Goal: Transaction & Acquisition: Purchase product/service

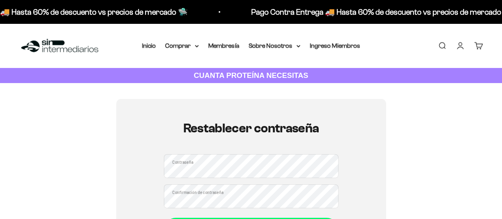
scroll to position [79, 0]
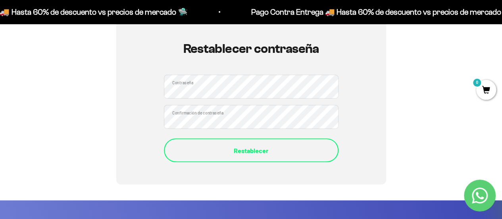
click at [275, 152] on div "Restablecer" at bounding box center [251, 150] width 143 height 10
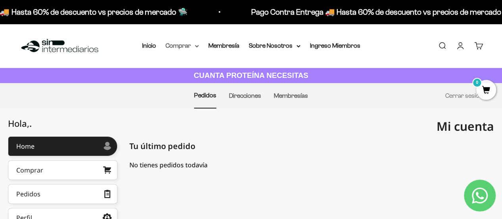
click at [186, 46] on summary "Comprar" at bounding box center [182, 46] width 33 height 10
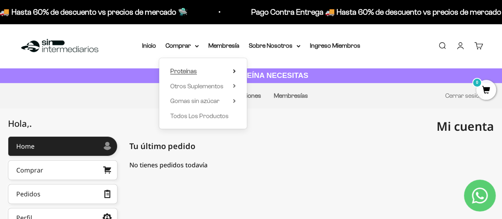
click at [234, 70] on icon at bounding box center [234, 71] width 3 height 4
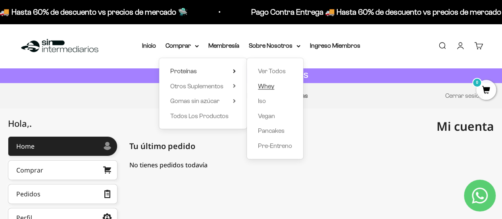
click at [271, 85] on span "Whey" at bounding box center [266, 86] width 16 height 7
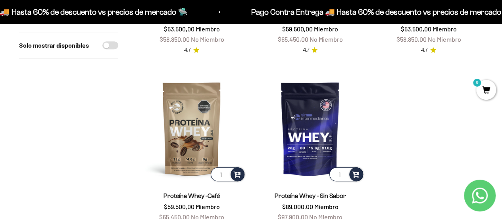
scroll to position [318, 0]
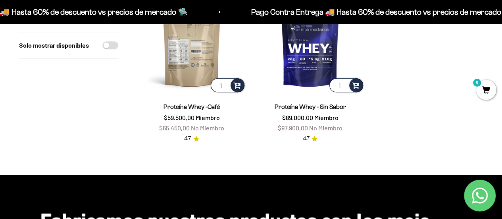
click at [201, 69] on img at bounding box center [191, 39] width 109 height 109
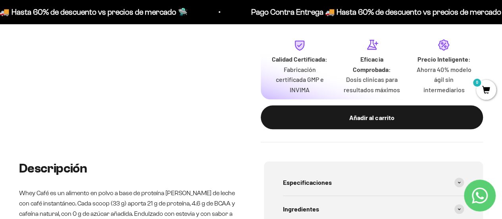
scroll to position [278, 0]
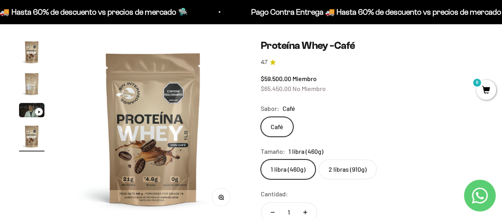
scroll to position [159, 0]
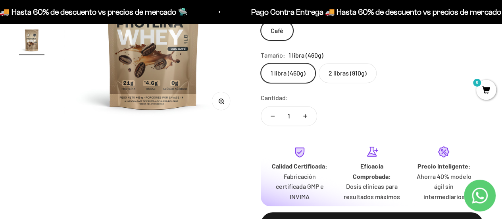
click at [357, 77] on label "2 libras (910g)" at bounding box center [348, 73] width 58 height 20
click at [261, 63] on input "2 libras (910g)" at bounding box center [261, 63] width 0 height 0
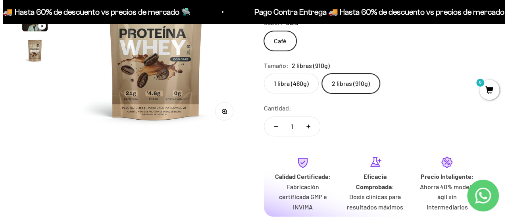
scroll to position [238, 0]
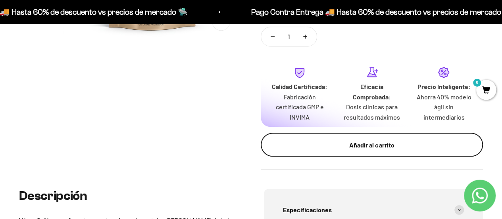
click at [311, 135] on button "Añadir al carrito" at bounding box center [372, 145] width 223 height 24
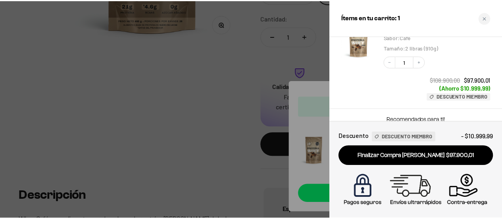
scroll to position [79, 0]
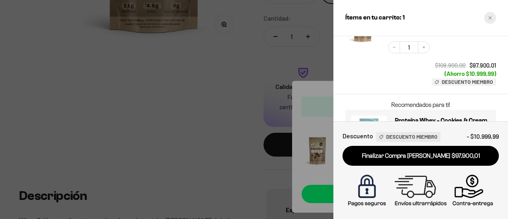
click at [491, 16] on icon "Close cart" at bounding box center [491, 18] width 4 height 4
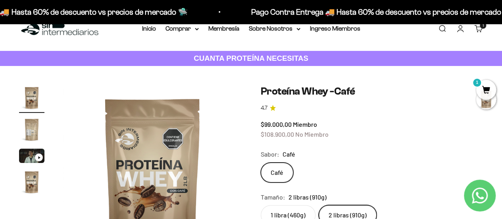
scroll to position [0, 0]
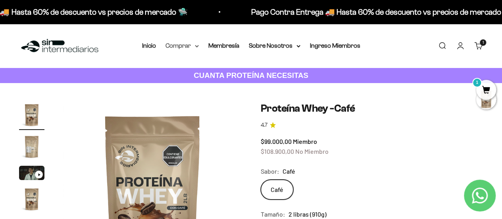
click at [198, 44] on nav "Inicio Comprar Proteínas Ver Todos Whey Iso Vegan" at bounding box center [251, 46] width 218 height 10
click at [197, 45] on icon at bounding box center [197, 46] width 4 height 3
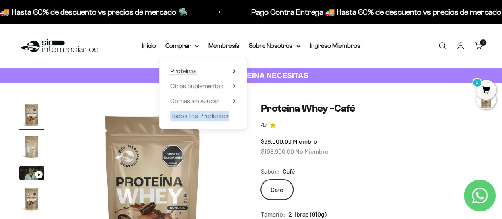
click at [234, 70] on icon at bounding box center [234, 71] width 3 height 4
click at [235, 86] on icon at bounding box center [235, 85] width 2 height 3
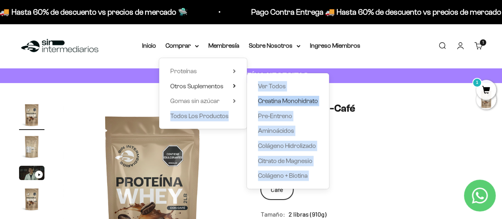
click at [275, 100] on span "Creatina Monohidrato" at bounding box center [288, 100] width 60 height 7
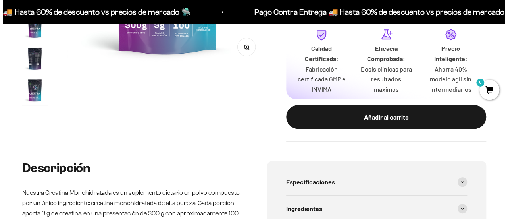
scroll to position [278, 0]
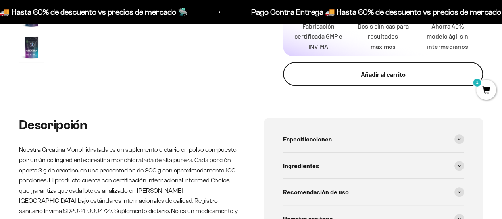
click at [329, 74] on div "Añadir al carrito" at bounding box center [383, 74] width 168 height 10
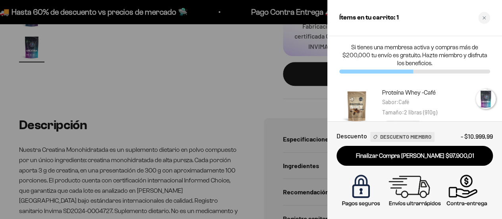
scroll to position [0, 1667]
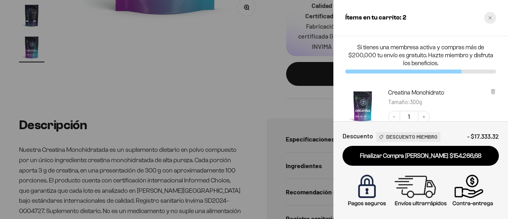
click at [489, 20] on div "Close cart" at bounding box center [491, 18] width 12 height 12
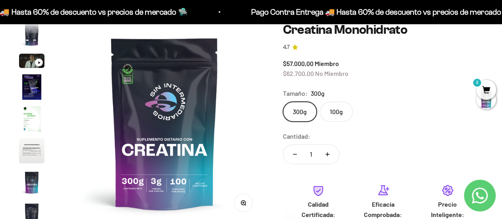
scroll to position [0, 0]
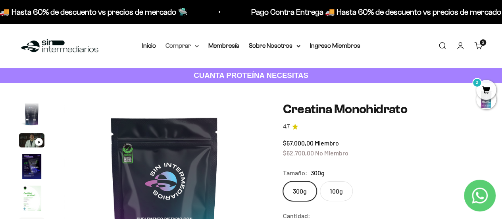
click at [198, 44] on summary "Comprar" at bounding box center [182, 46] width 33 height 10
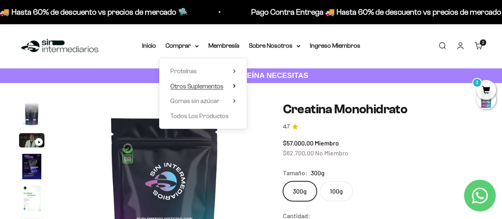
click at [234, 86] on icon at bounding box center [234, 86] width 3 height 4
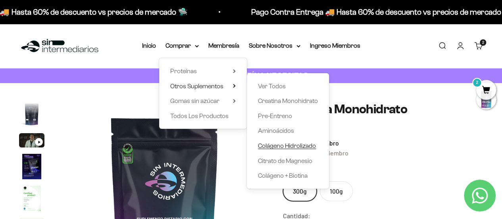
click at [286, 145] on span "Colágeno Hidrolizado" at bounding box center [287, 145] width 58 height 7
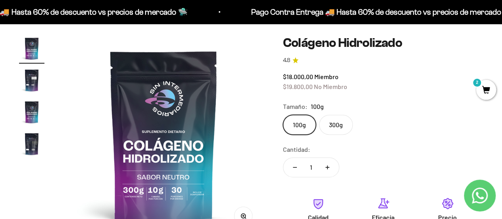
scroll to position [79, 0]
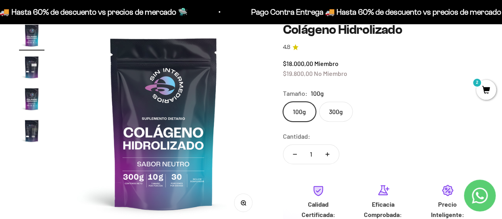
click at [332, 117] on label "300g" at bounding box center [336, 112] width 34 height 20
click at [283, 102] on input "300g" at bounding box center [283, 101] width 0 height 0
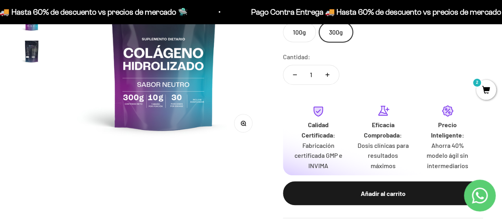
scroll to position [238, 0]
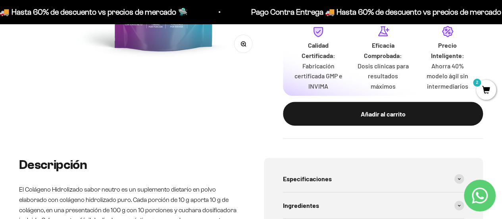
drag, startPoint x: 353, startPoint y: 113, endPoint x: 344, endPoint y: 113, distance: 9.5
click at [354, 113] on div "Añadir al carrito" at bounding box center [383, 114] width 168 height 10
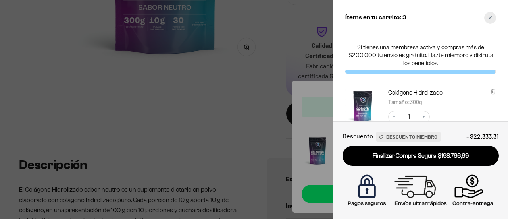
click at [490, 18] on icon "Close cart" at bounding box center [491, 18] width 4 height 4
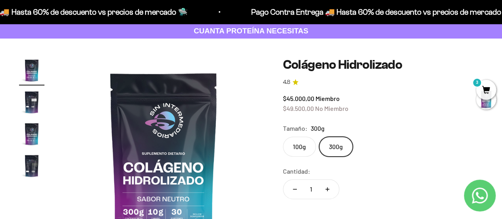
scroll to position [40, 0]
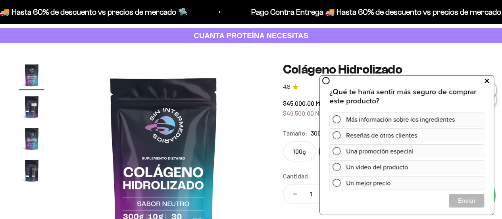
drag, startPoint x: 488, startPoint y: 81, endPoint x: 483, endPoint y: 80, distance: 4.9
click at [488, 81] on icon at bounding box center [487, 80] width 4 height 10
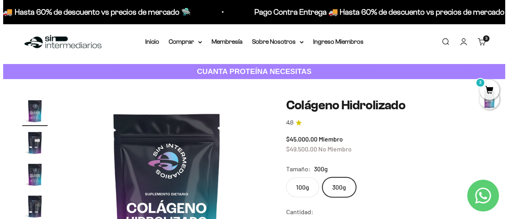
scroll to position [0, 0]
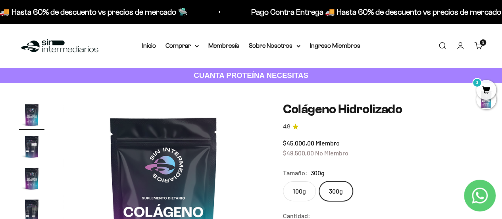
click at [492, 91] on span "3" at bounding box center [487, 90] width 20 height 20
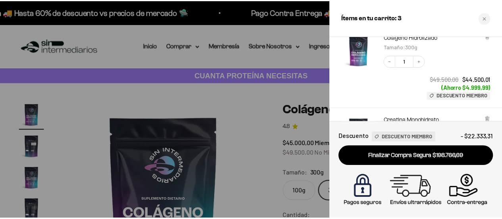
scroll to position [40, 0]
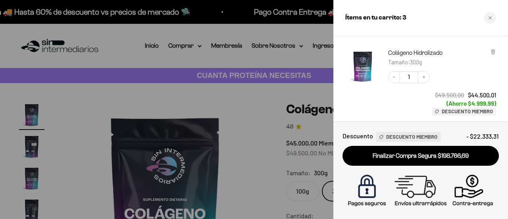
click at [226, 121] on div at bounding box center [254, 109] width 508 height 219
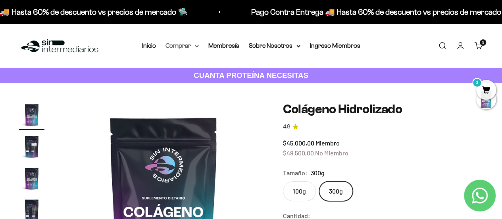
click at [191, 42] on summary "Comprar" at bounding box center [182, 46] width 33 height 10
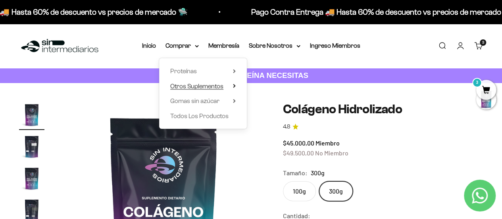
click at [234, 86] on icon at bounding box center [235, 85] width 2 height 3
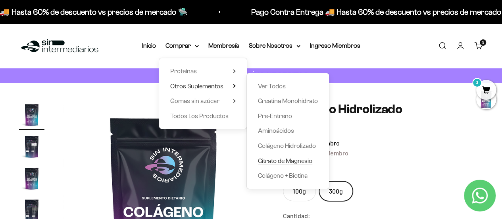
click at [285, 163] on span "Citrato de Magnesio" at bounding box center [285, 160] width 54 height 7
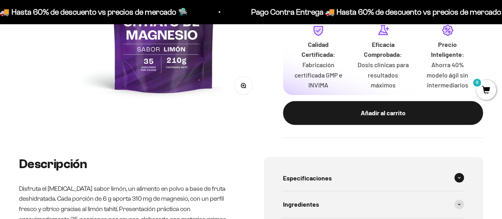
scroll to position [199, 0]
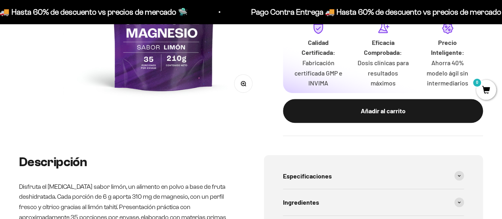
click at [361, 116] on button "Añadir al carrito" at bounding box center [383, 111] width 200 height 24
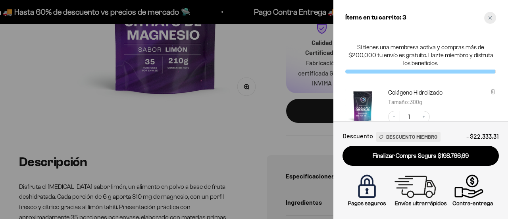
click at [490, 19] on icon "Close cart" at bounding box center [491, 18] width 4 height 4
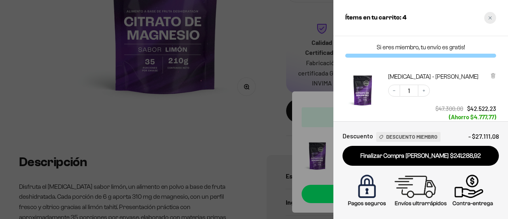
click at [489, 15] on div "Close cart" at bounding box center [491, 18] width 12 height 12
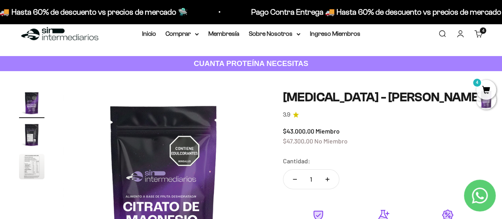
scroll to position [0, 0]
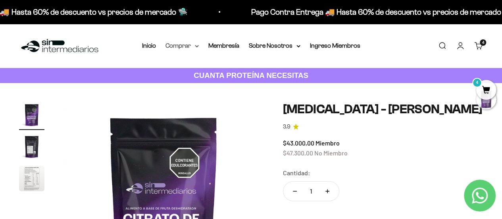
click at [199, 45] on icon at bounding box center [197, 46] width 4 height 3
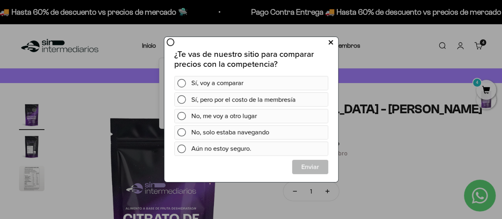
click at [333, 42] on button at bounding box center [330, 42] width 15 height 13
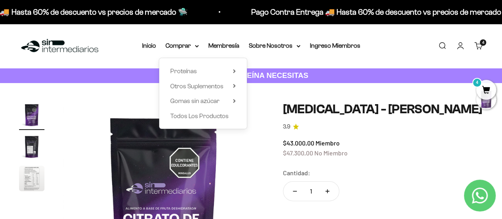
click at [480, 92] on span "4" at bounding box center [487, 90] width 20 height 20
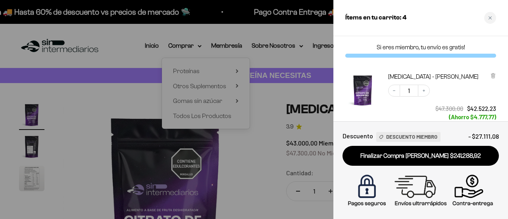
scroll to position [40, 0]
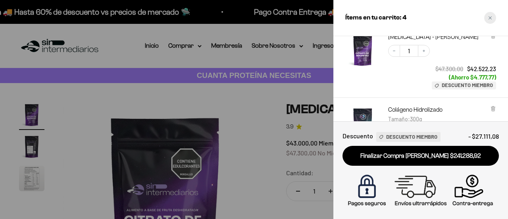
drag, startPoint x: 488, startPoint y: 19, endPoint x: 467, endPoint y: 27, distance: 21.8
click at [487, 19] on div "Close cart" at bounding box center [491, 18] width 12 height 12
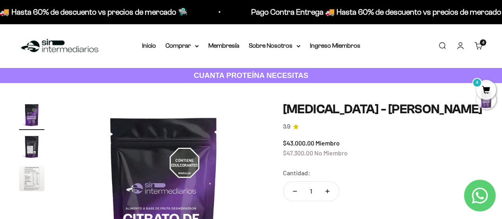
click at [489, 85] on span "4" at bounding box center [487, 90] width 20 height 20
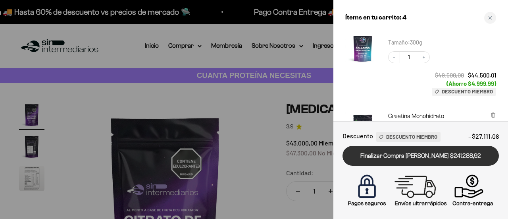
scroll to position [119, 0]
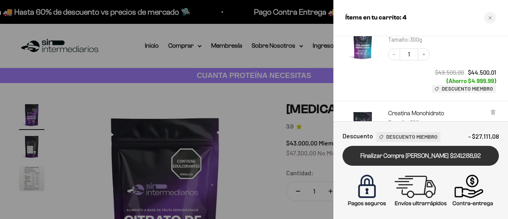
click at [403, 158] on link "Finalizar Compra [PERSON_NAME] $241.288,92" at bounding box center [421, 156] width 156 height 20
